Goal: Task Accomplishment & Management: Complete application form

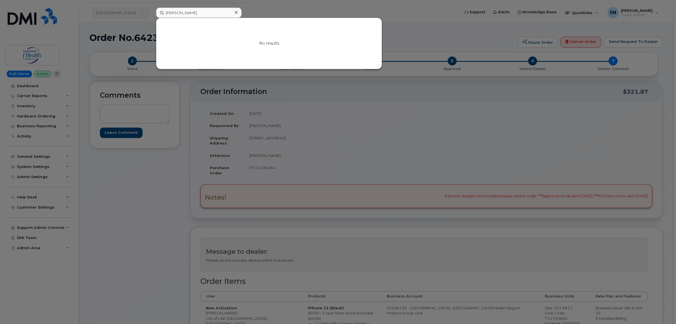
drag, startPoint x: 141, startPoint y: 189, endPoint x: 137, endPoint y: 187, distance: 4.7
click at [141, 189] on div at bounding box center [338, 162] width 676 height 324
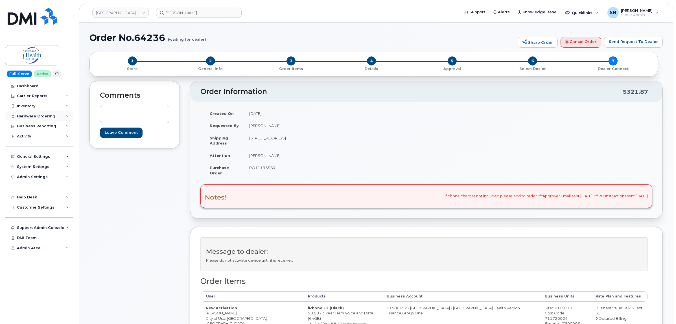
click at [47, 118] on div "Hardware Ordering" at bounding box center [36, 116] width 38 height 5
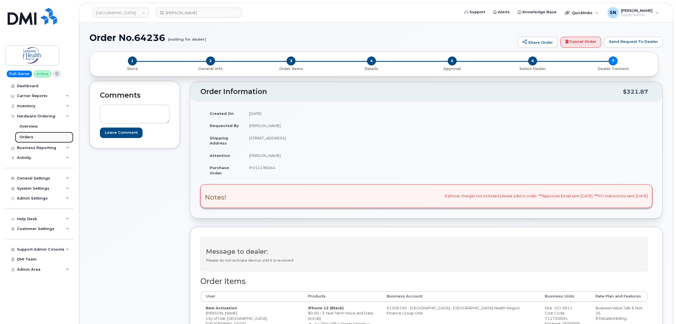
click at [39, 139] on link "Orders" at bounding box center [44, 137] width 58 height 11
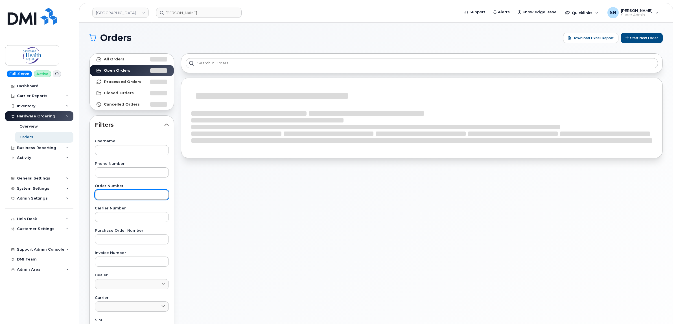
click at [133, 191] on input "text" at bounding box center [132, 195] width 74 height 10
paste input "64196"
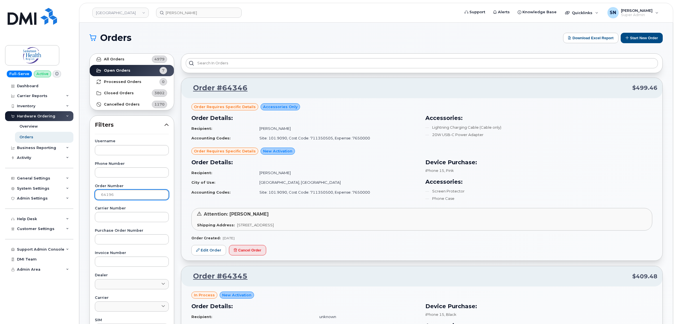
type input "64196"
click at [132, 56] on link "All Orders 4979" at bounding box center [132, 59] width 84 height 11
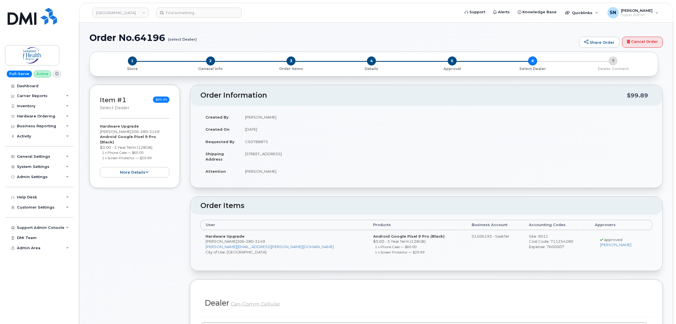
drag, startPoint x: 205, startPoint y: 242, endPoint x: 233, endPoint y: 244, distance: 28.5
click at [233, 244] on td "Hardware Upgrade Andrew Fulmer 306 280 3149 Andrew.Fulmer@saskhealthauthority.c…" at bounding box center [284, 245] width 168 height 30
copy td "[PERSON_NAME]"
drag, startPoint x: 102, startPoint y: 147, endPoint x: 147, endPoint y: 147, distance: 44.9
click at [147, 150] on li "1 x Phone Case — $60.00" at bounding box center [136, 152] width 68 height 5
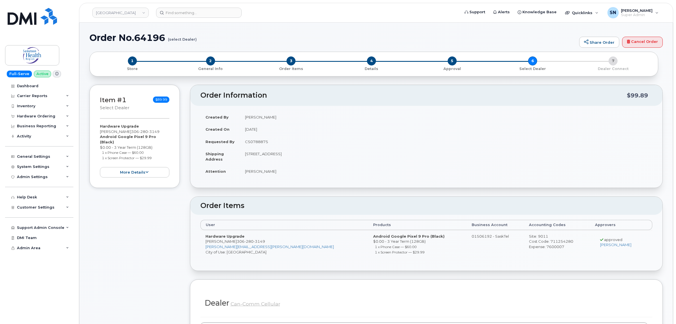
copy small "1 x Phone Case — $60.00"
drag, startPoint x: 102, startPoint y: 152, endPoint x: 153, endPoint y: 153, distance: 51.1
click at [152, 156] on small "1 x Screen Protector — $29.99" at bounding box center [127, 158] width 50 height 4
copy small "1 x Screen Protector — $29.99"
drag, startPoint x: 206, startPoint y: 241, endPoint x: 234, endPoint y: 241, distance: 28.2
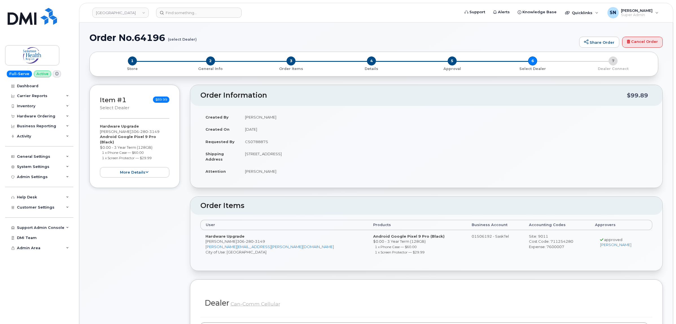
click at [234, 241] on td "Hardware Upgrade Andrew Fulmer 306 280 3149 Andrew.Fulmer@saskhealthauthority.c…" at bounding box center [284, 245] width 168 height 30
copy td "[PERSON_NAME]"
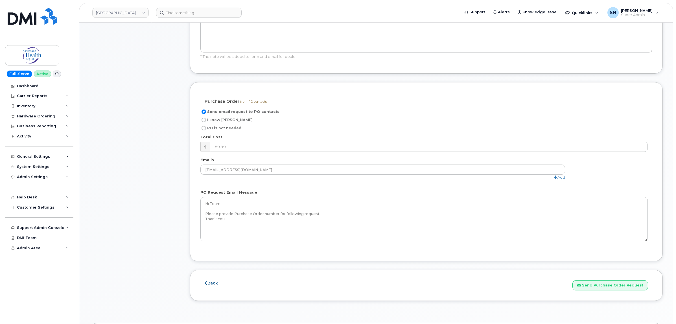
scroll to position [494, 0]
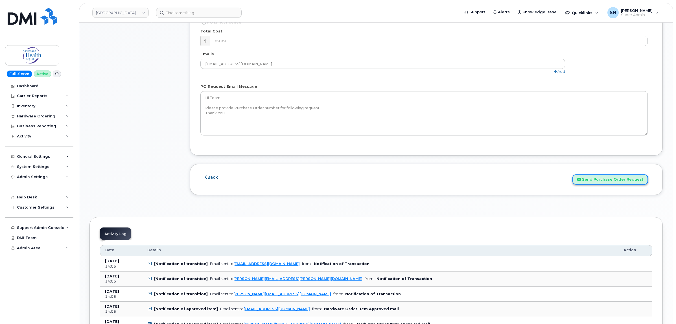
click at [592, 182] on button "Send Purchase Order Request" at bounding box center [610, 179] width 76 height 10
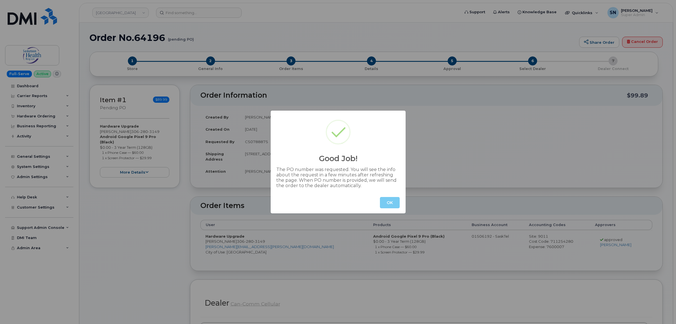
click at [388, 204] on button "OK" at bounding box center [390, 202] width 20 height 11
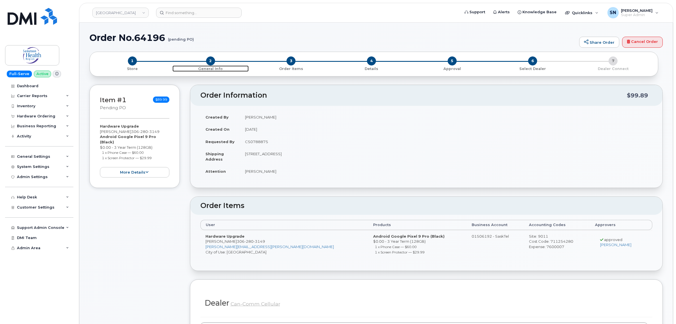
click at [214, 58] on span "2" at bounding box center [210, 60] width 9 height 9
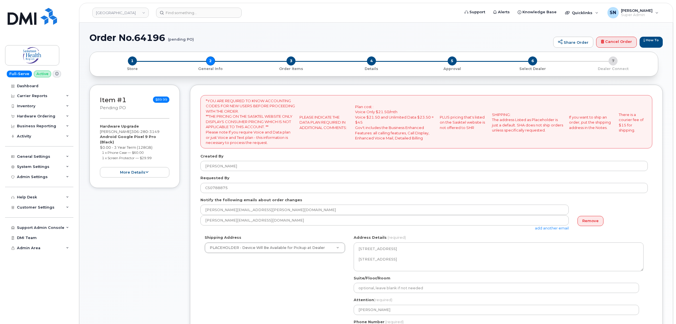
select select
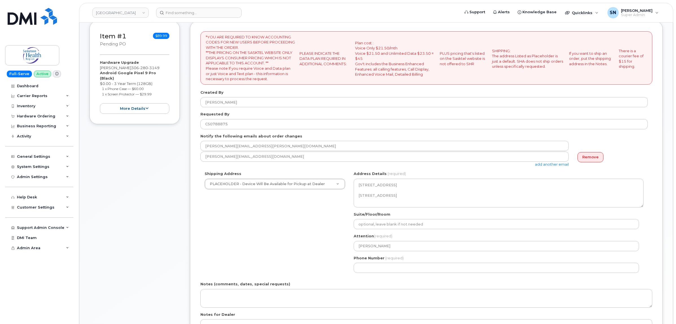
scroll to position [176, 0]
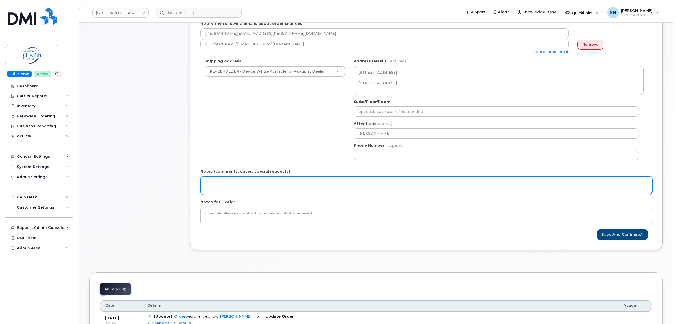
click at [260, 194] on textarea "Notes (comments, dates, special requests)" at bounding box center [426, 185] width 452 height 19
type textarea "***PO Instructions sent [DATE]"
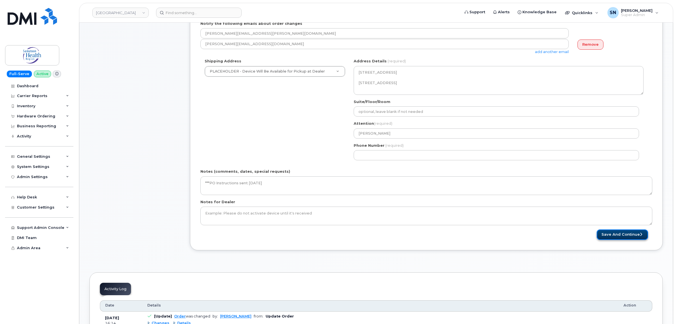
click at [636, 231] on button "Save and Continue" at bounding box center [622, 234] width 51 height 10
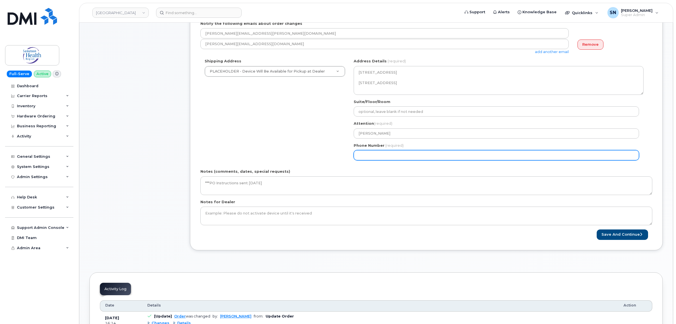
click at [389, 153] on input "Phone Number" at bounding box center [496, 155] width 285 height 10
select select
type input "123456789"
select select
type input "1234567890"
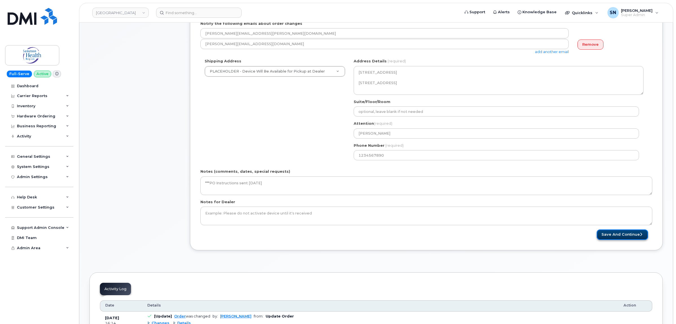
click at [620, 233] on button "Save and Continue" at bounding box center [622, 234] width 51 height 10
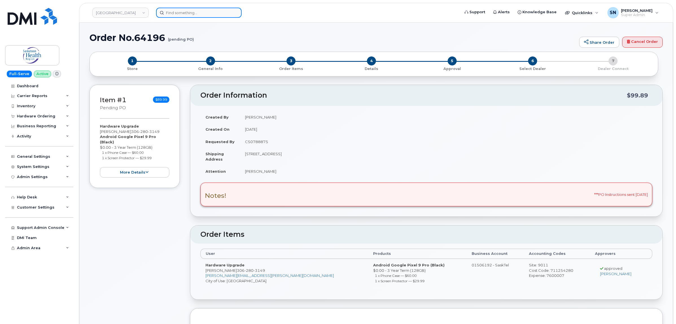
click at [221, 13] on input at bounding box center [199, 13] width 86 height 10
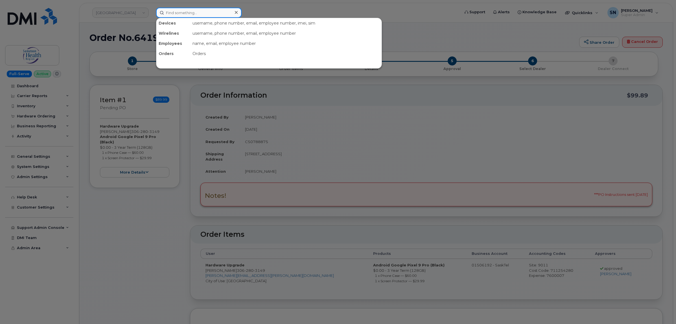
paste input "403.305.3400"
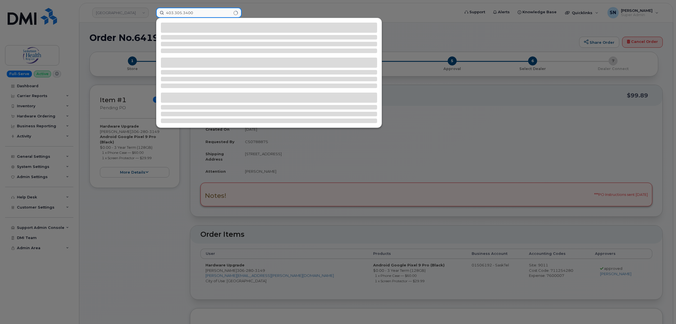
type input "403.305.3400"
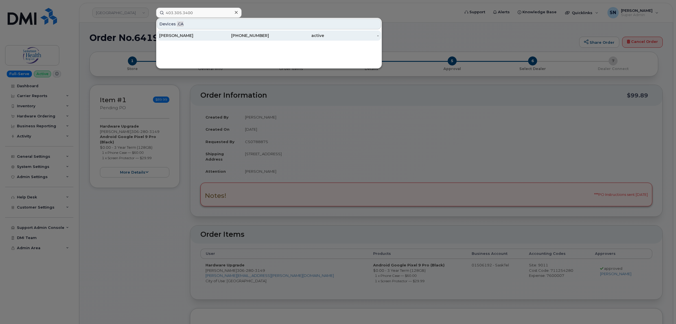
click at [223, 37] on div "[PHONE_NUMBER]" at bounding box center [241, 36] width 55 height 6
